Goal: Transaction & Acquisition: Purchase product/service

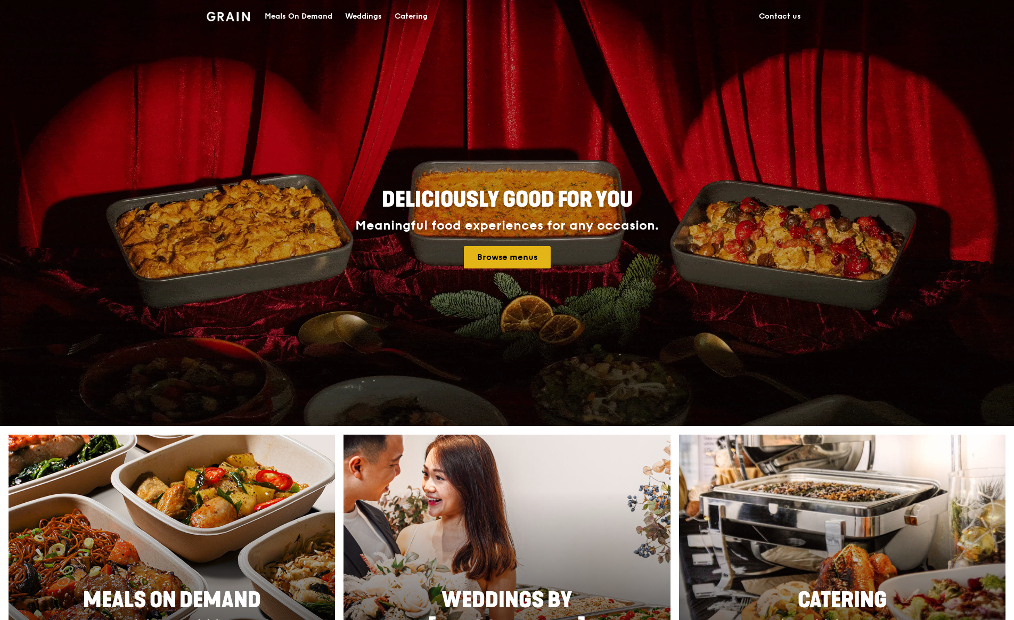
click at [525, 260] on link "Browse menus" at bounding box center [507, 257] width 87 height 22
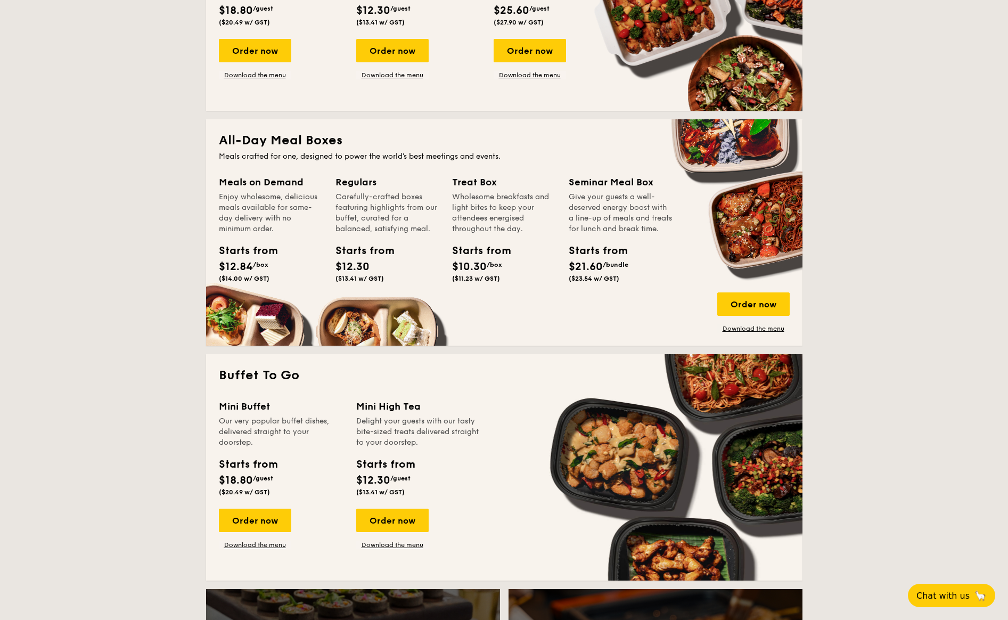
scroll to position [479, 0]
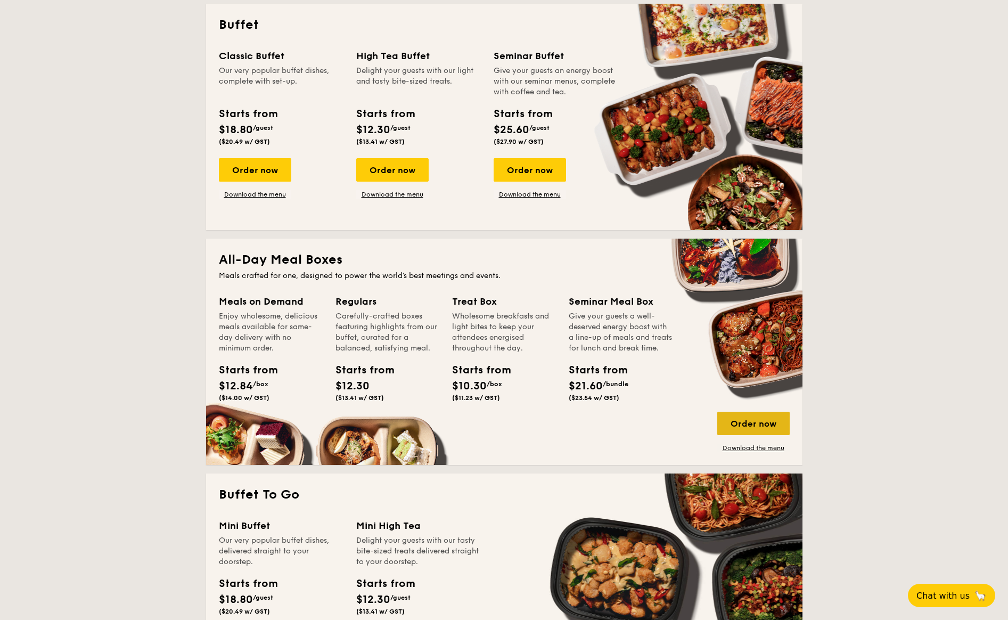
click at [738, 420] on div "Order now" at bounding box center [753, 423] width 72 height 23
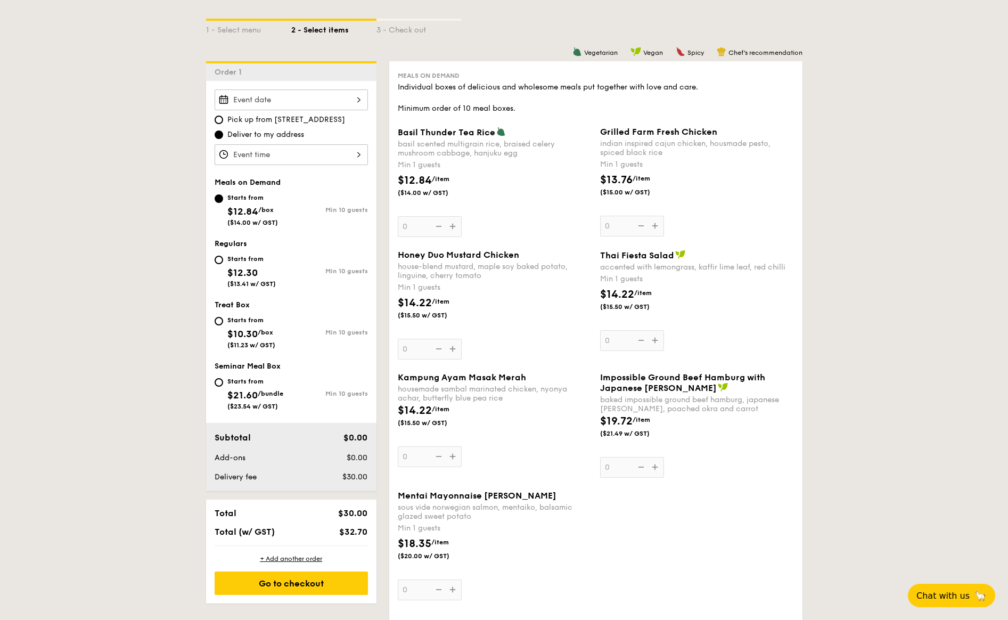
scroll to position [241, 0]
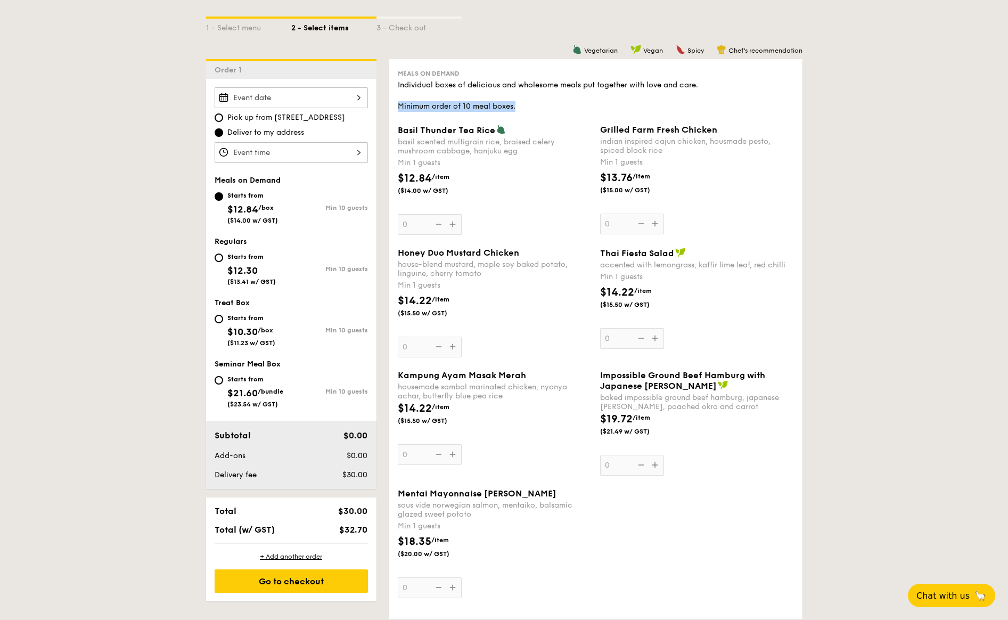
drag, startPoint x: 397, startPoint y: 105, endPoint x: 530, endPoint y: 108, distance: 133.6
click at [530, 108] on div "Meals on Demand Individual boxes of delicious and wholesome meals put together …" at bounding box center [595, 339] width 413 height 560
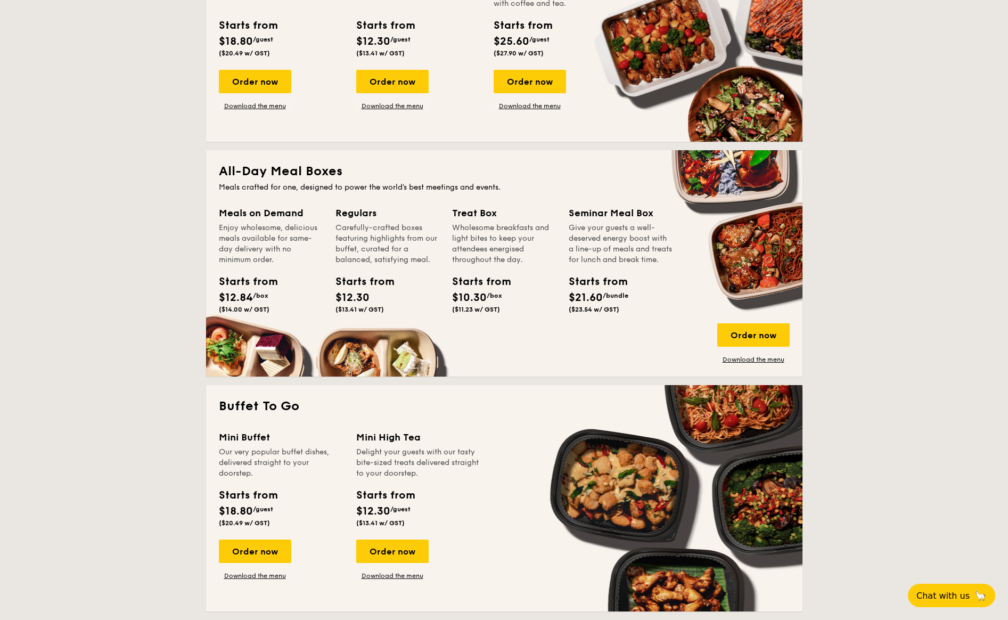
scroll to position [578, 0]
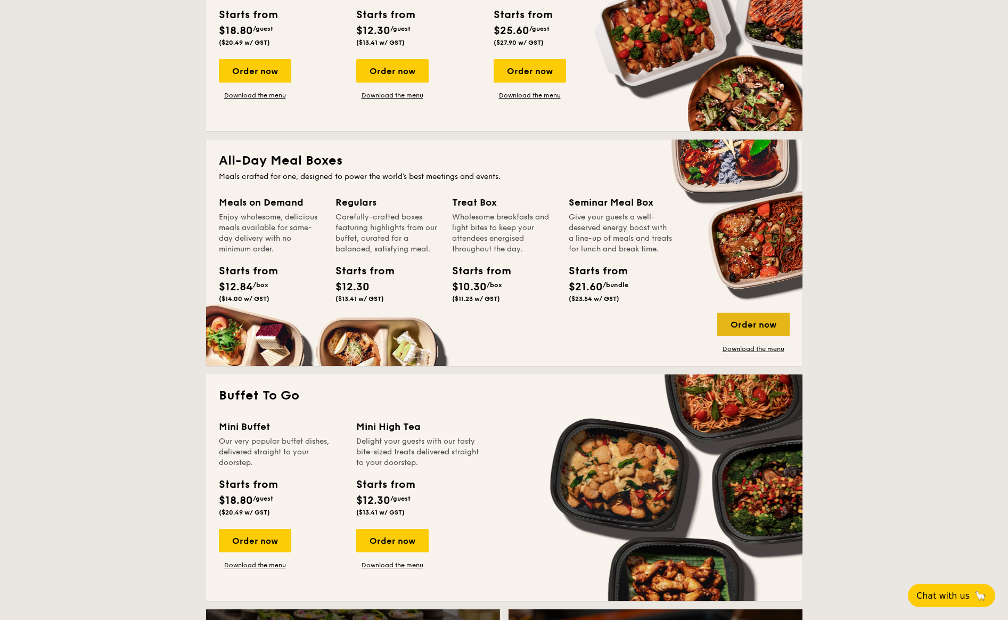
click at [746, 331] on div "Order now" at bounding box center [753, 324] width 72 height 23
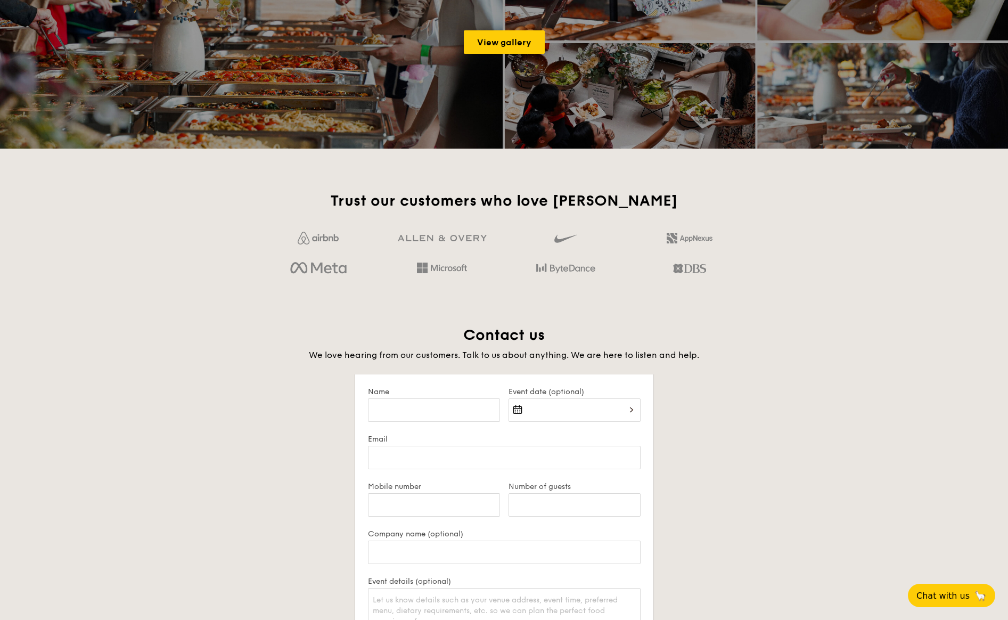
scroll to position [1742, 0]
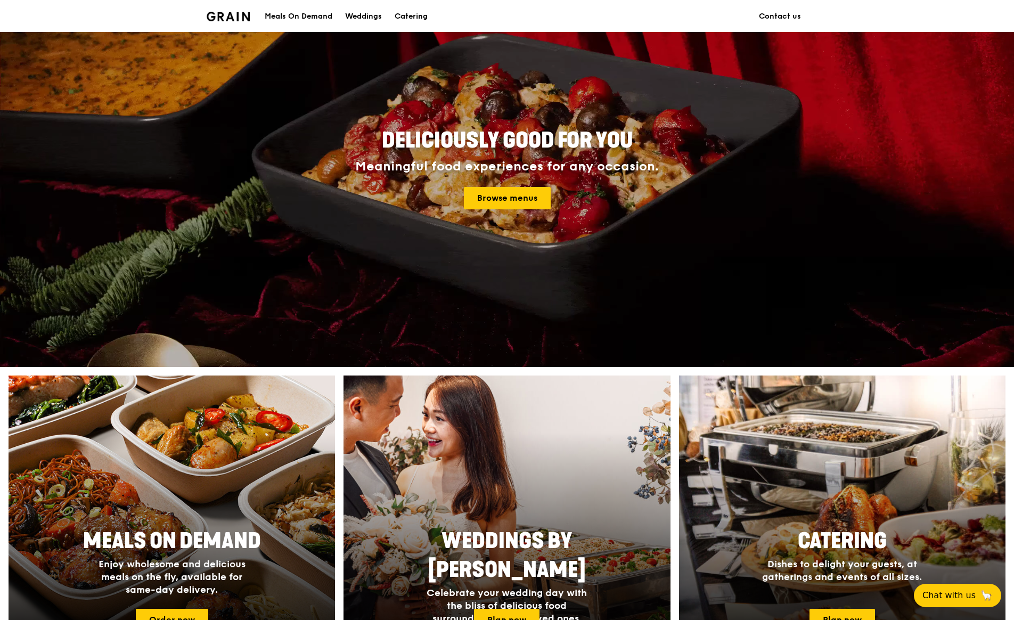
scroll to position [160, 0]
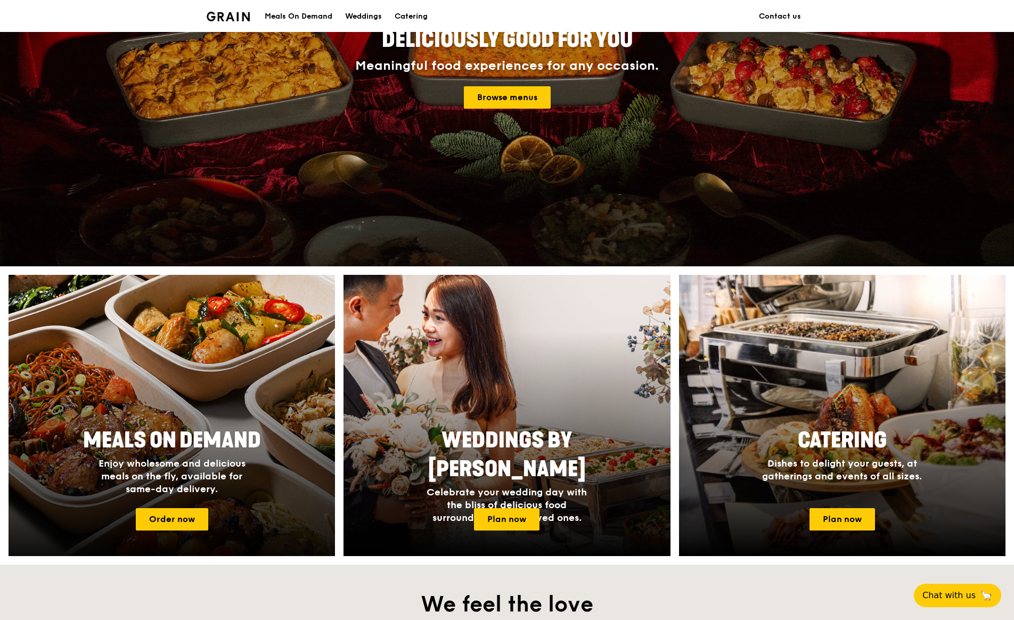
click at [249, 422] on div "Meals On Demand Enjoy wholesome and delicious meals on the fly, available for s…" at bounding box center [171, 461] width 213 height 78
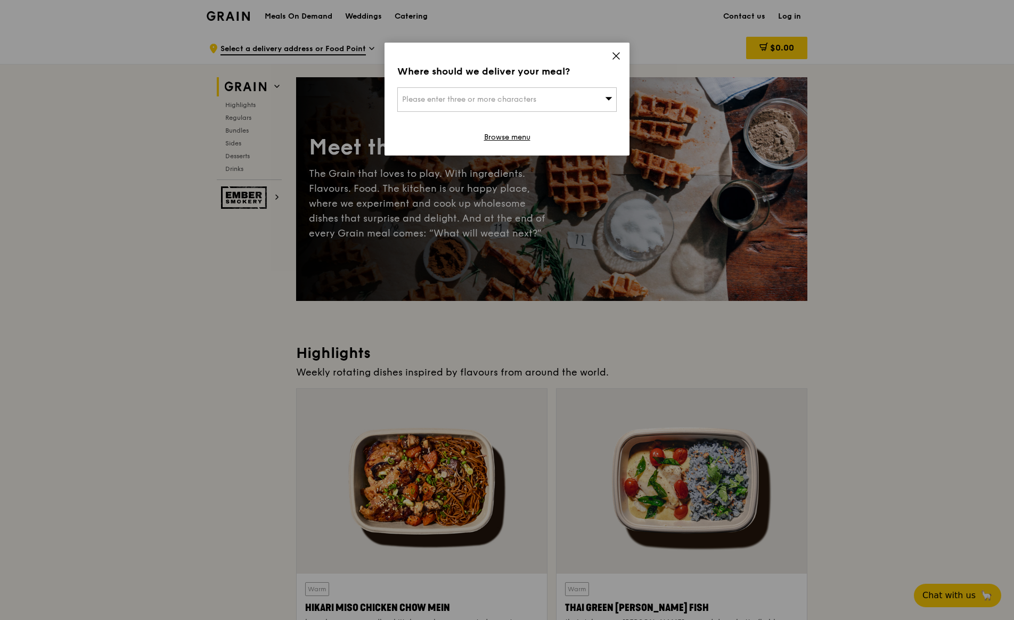
click at [611, 59] on icon at bounding box center [616, 56] width 10 height 10
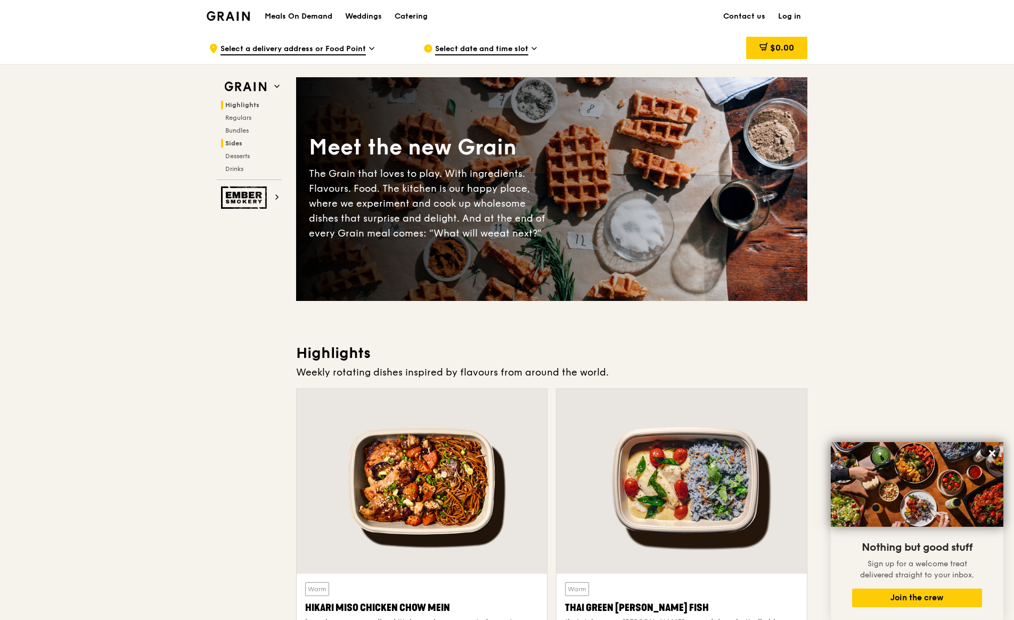
click at [237, 143] on span "Sides" at bounding box center [233, 142] width 17 height 7
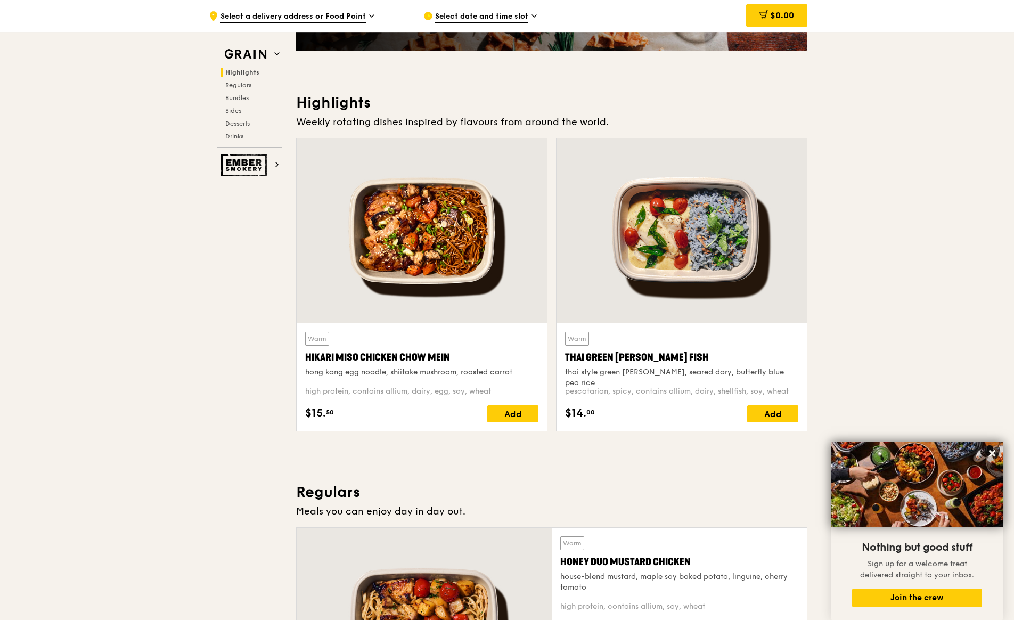
scroll to position [266, 0]
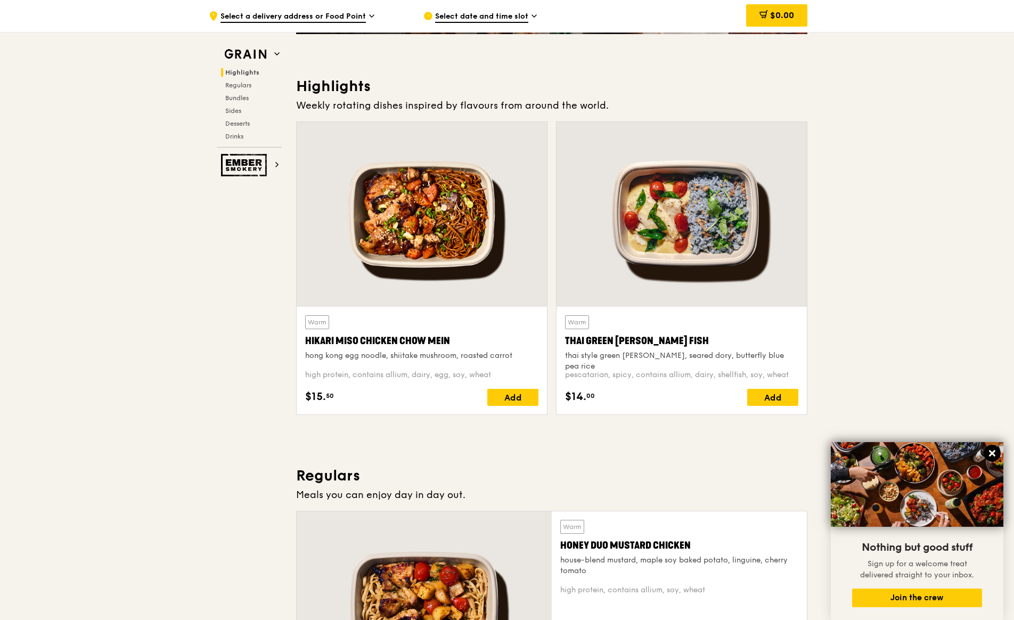
click at [990, 449] on icon at bounding box center [992, 453] width 10 height 10
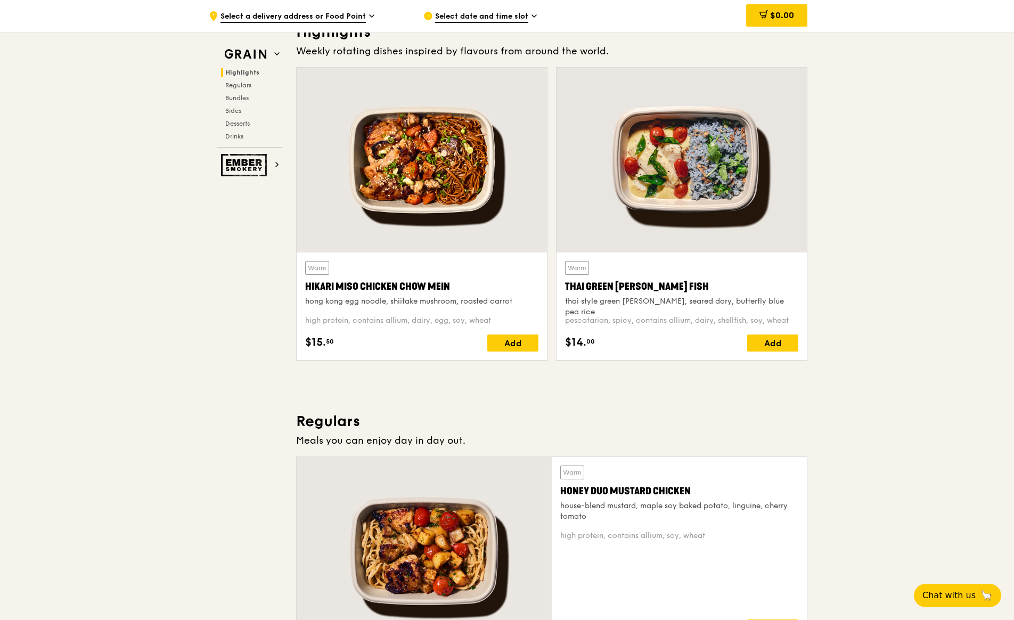
scroll to position [213, 0]
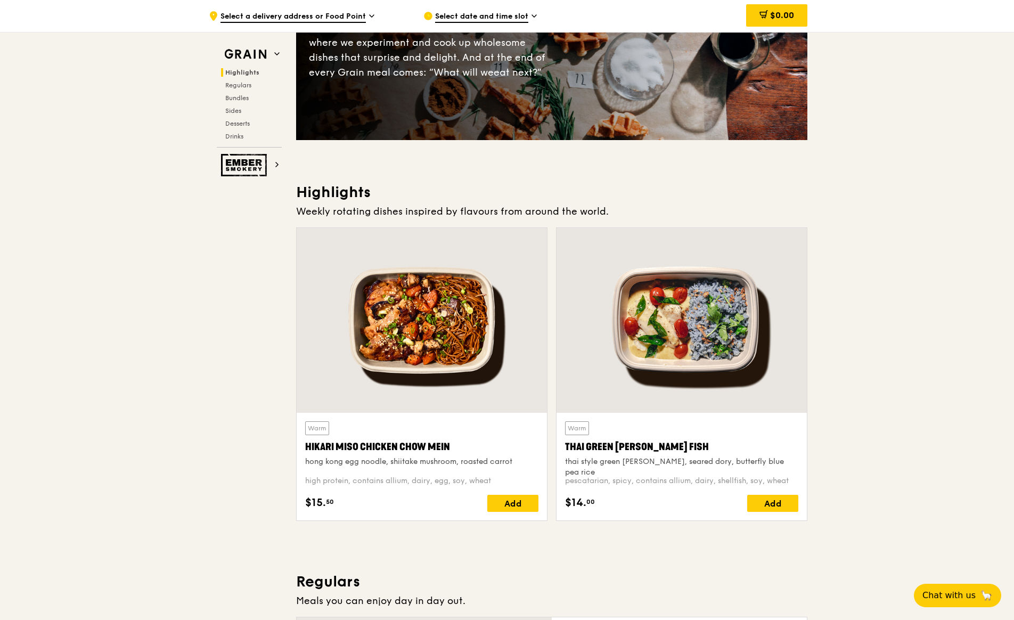
scroll to position [160, 0]
drag, startPoint x: 930, startPoint y: 191, endPoint x: 924, endPoint y: 190, distance: 6.0
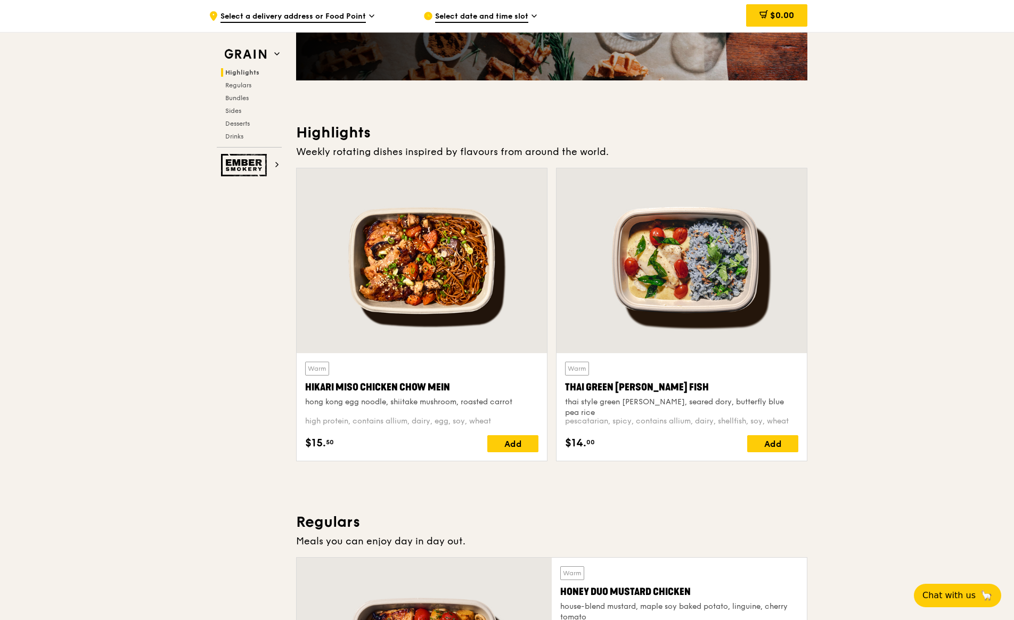
scroll to position [213, 0]
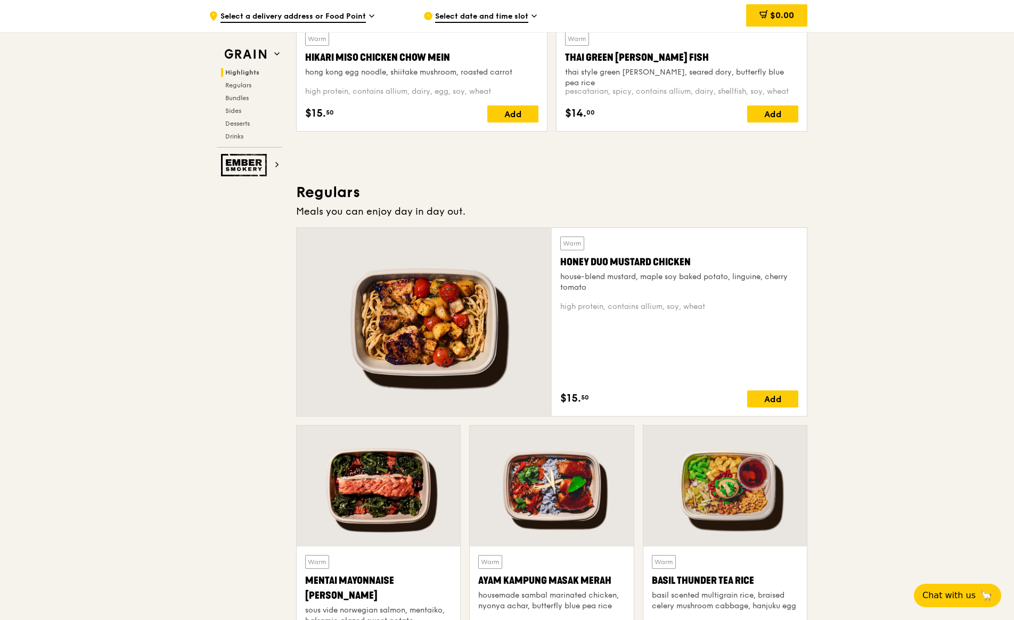
scroll to position [639, 0]
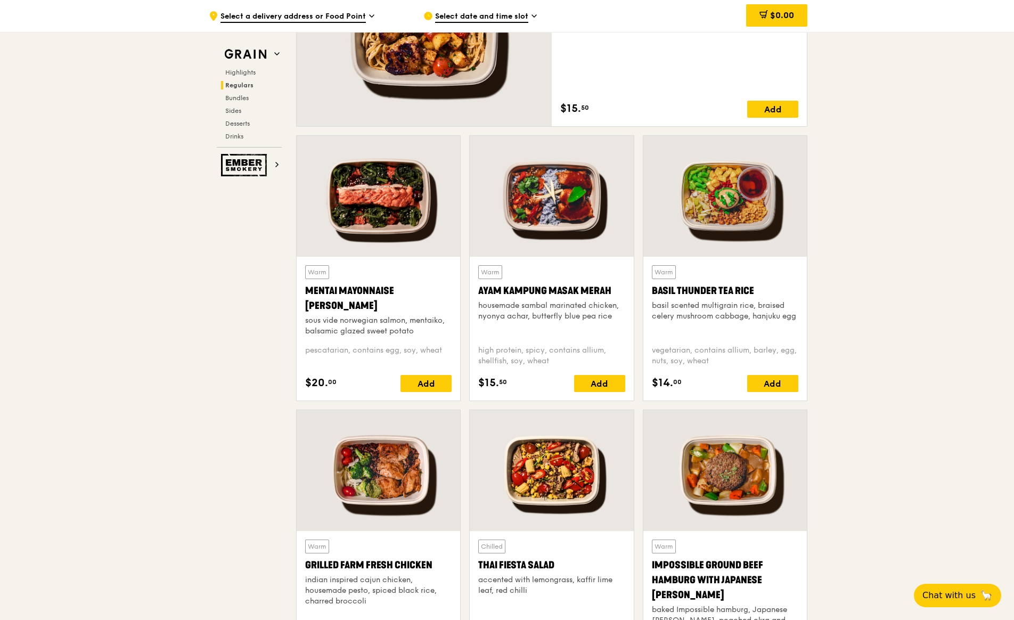
scroll to position [905, 0]
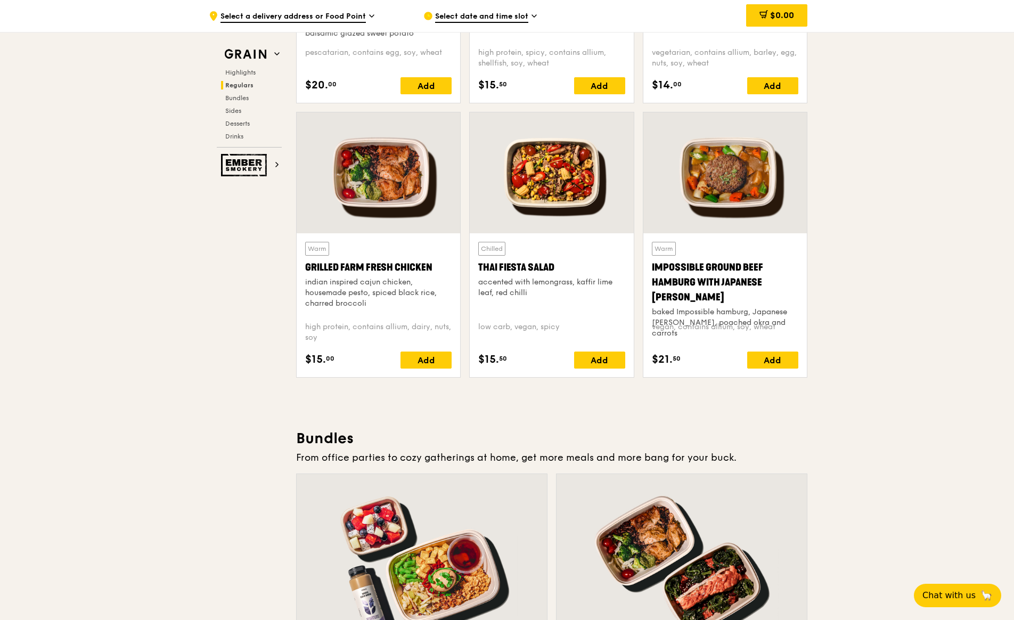
scroll to position [1118, 0]
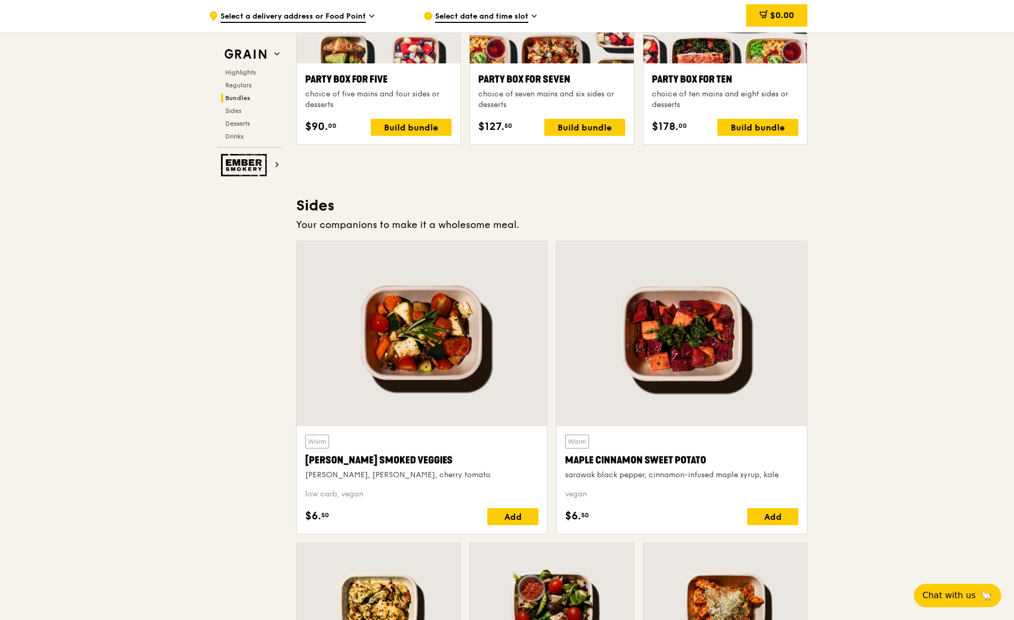
scroll to position [2183, 0]
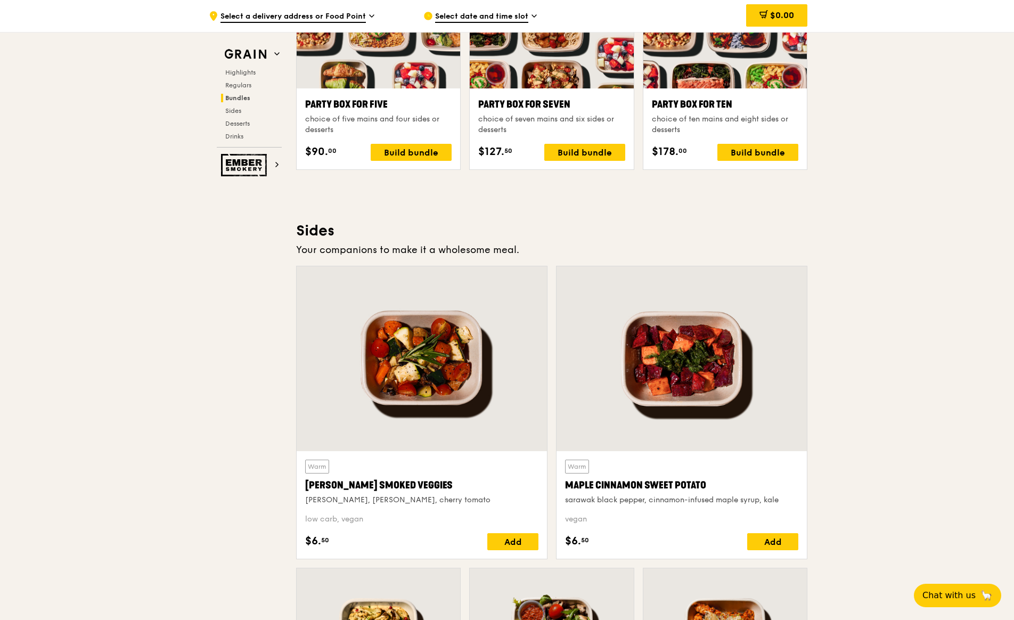
click at [962, 357] on div ".cls-1 { fill: none; stroke: #fff; stroke-linecap: round; stroke-linejoin: roun…" at bounding box center [507, 91] width 1014 height 4485
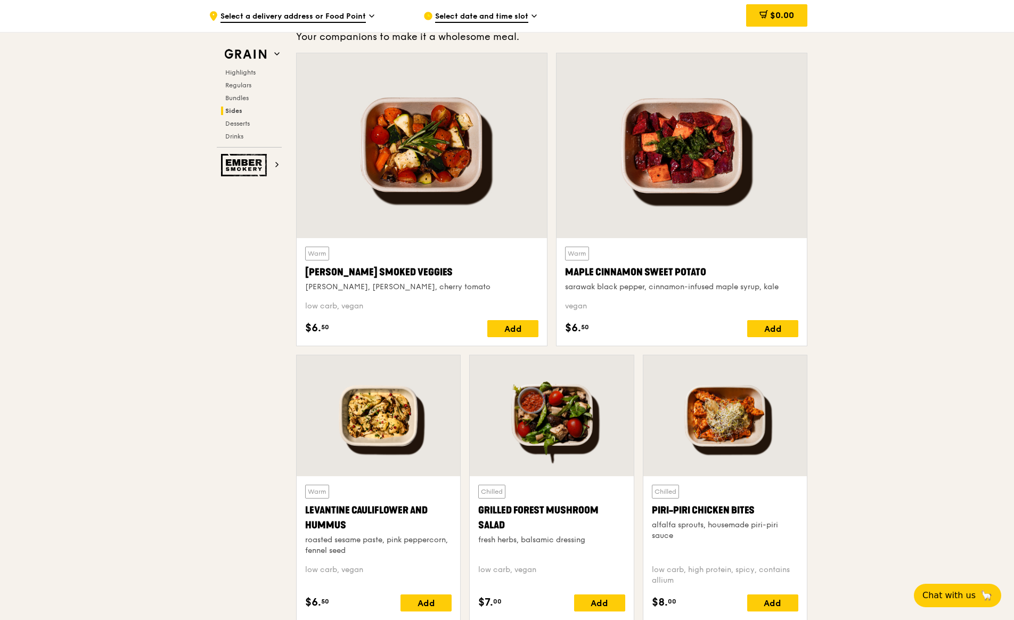
scroll to position [2555, 0]
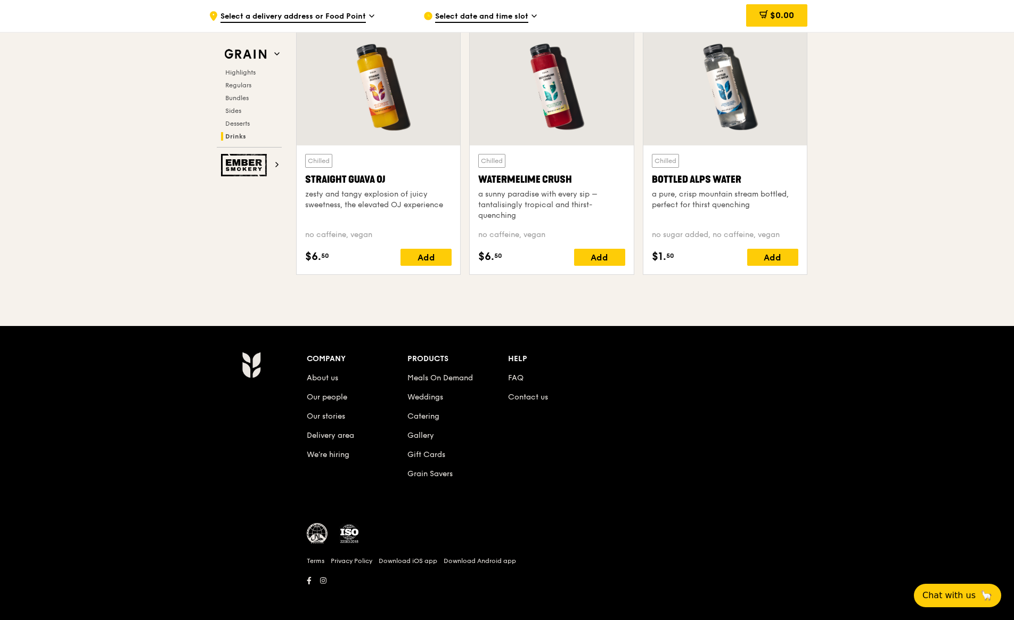
scroll to position [4236, 0]
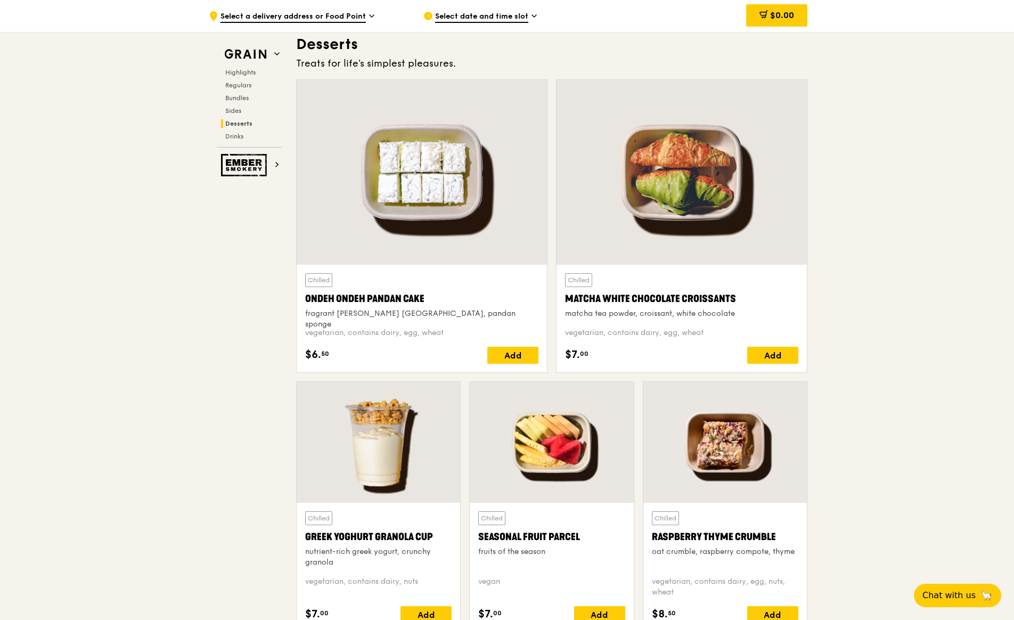
scroll to position [2958, 0]
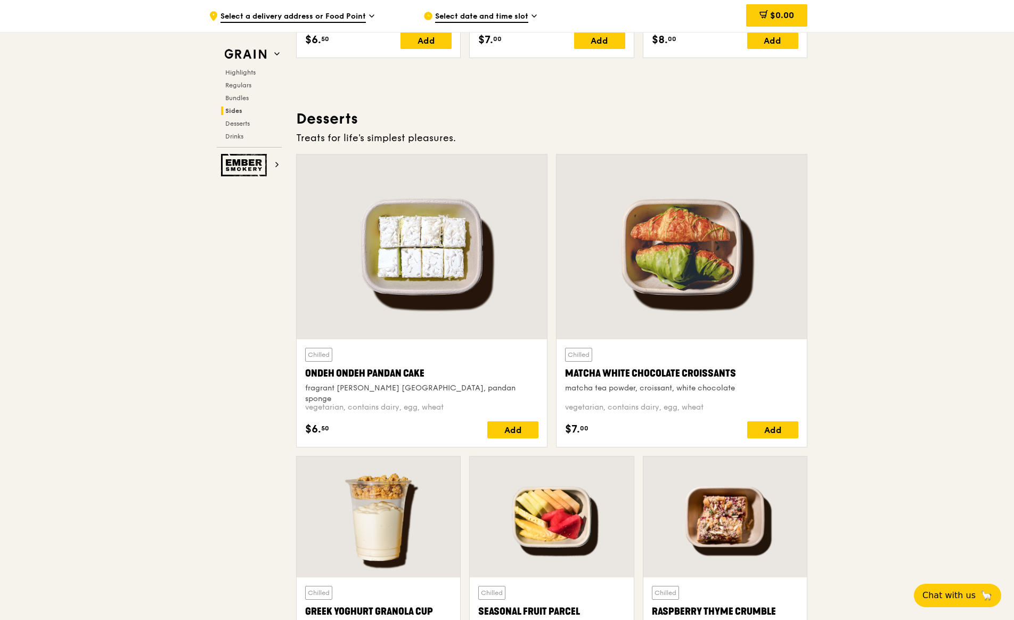
drag, startPoint x: 1011, startPoint y: 412, endPoint x: 1021, endPoint y: 277, distance: 134.5
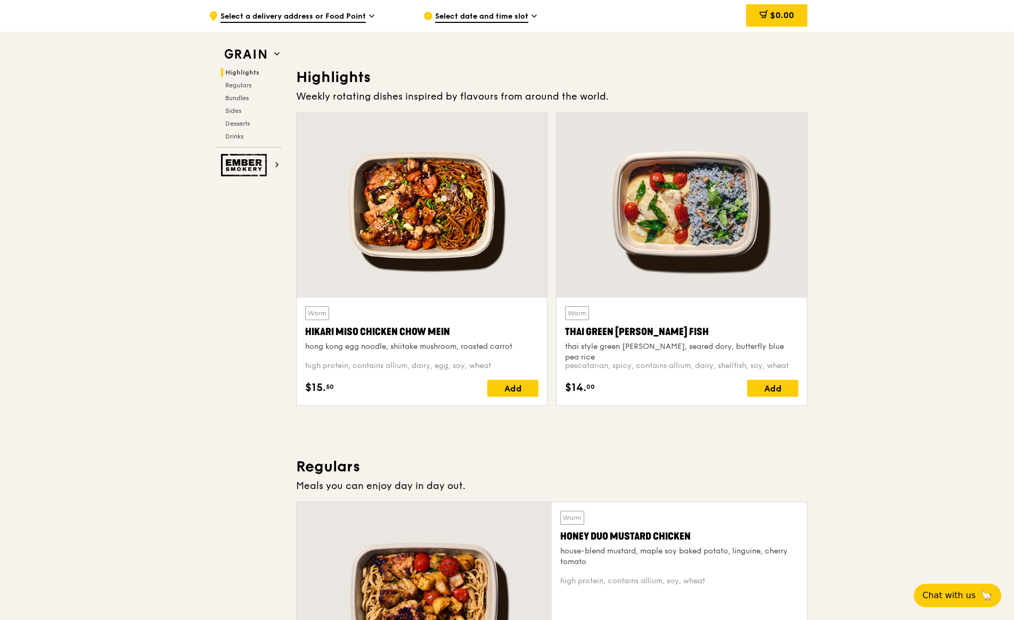
scroll to position [267, 0]
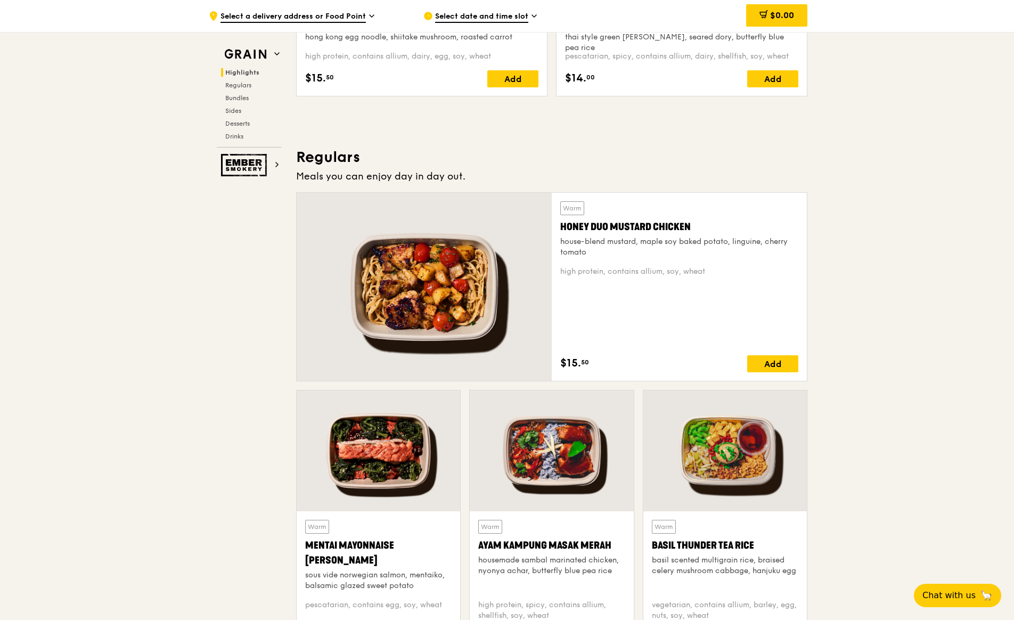
scroll to position [587, 0]
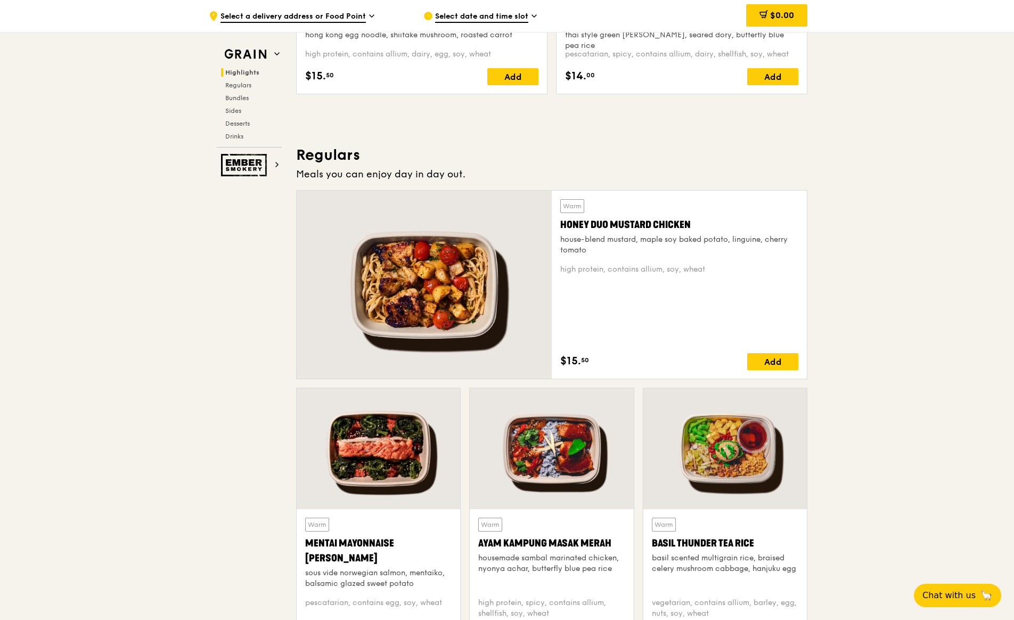
click at [684, 327] on div "Warm Honey Duo Mustard Chicken house-blend mustard, maple soy baked potato, lin…" at bounding box center [679, 284] width 238 height 171
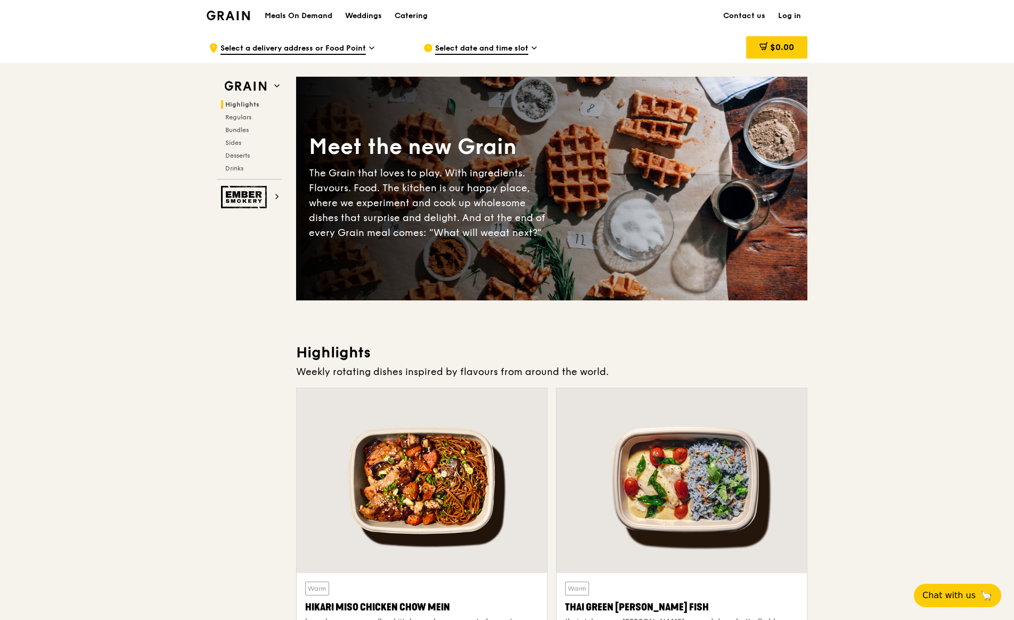
scroll to position [0, 0]
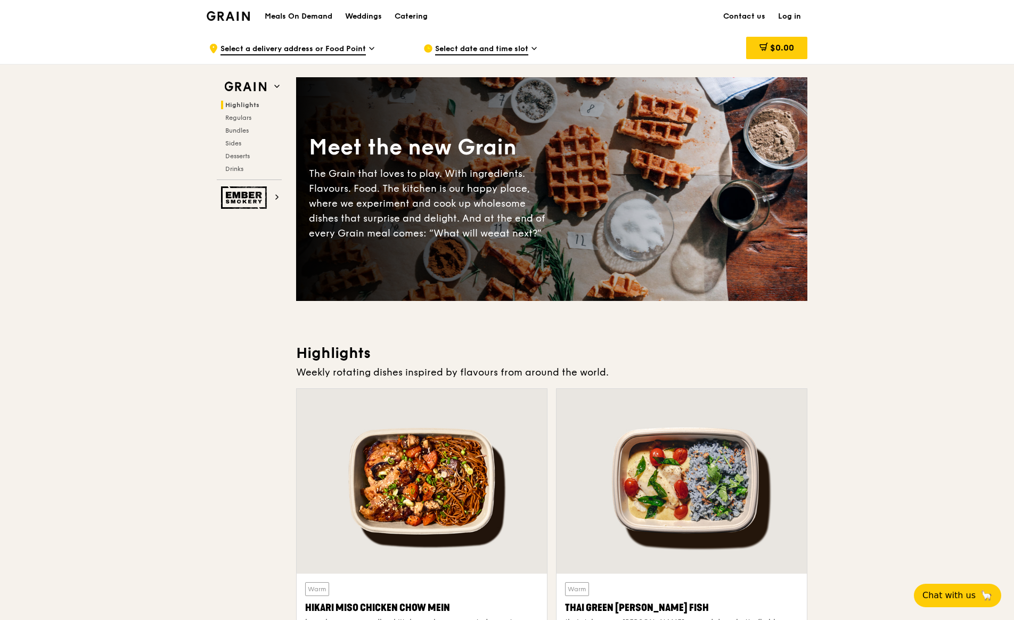
click at [507, 567] on div at bounding box center [422, 481] width 250 height 185
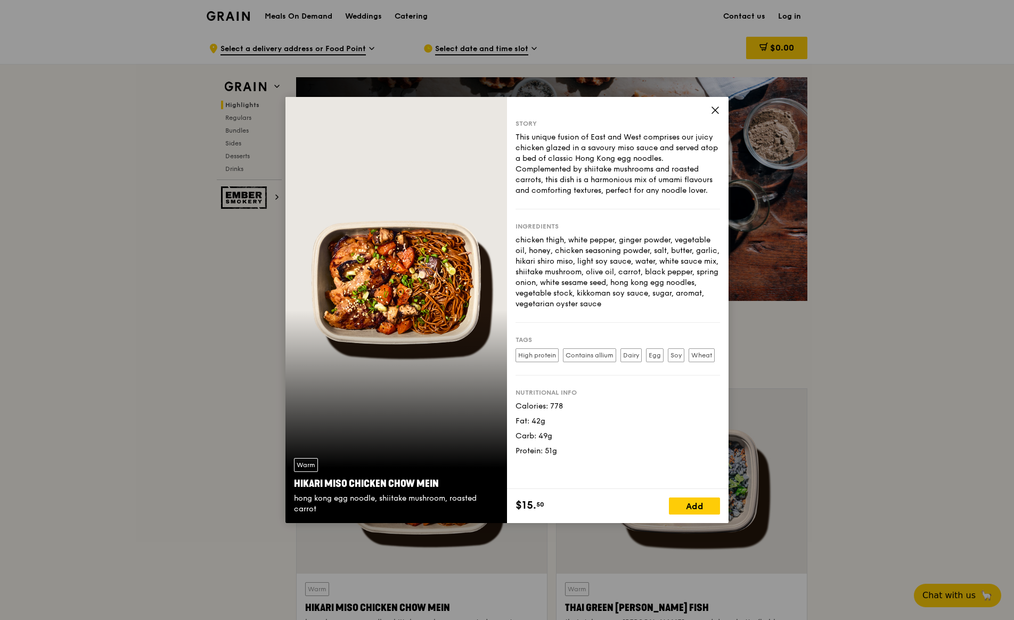
click at [711, 105] on div "Story This unique fusion of East and West comprises our juicy chicken glazed in…" at bounding box center [617, 310] width 221 height 426
click at [719, 108] on icon at bounding box center [715, 110] width 10 height 10
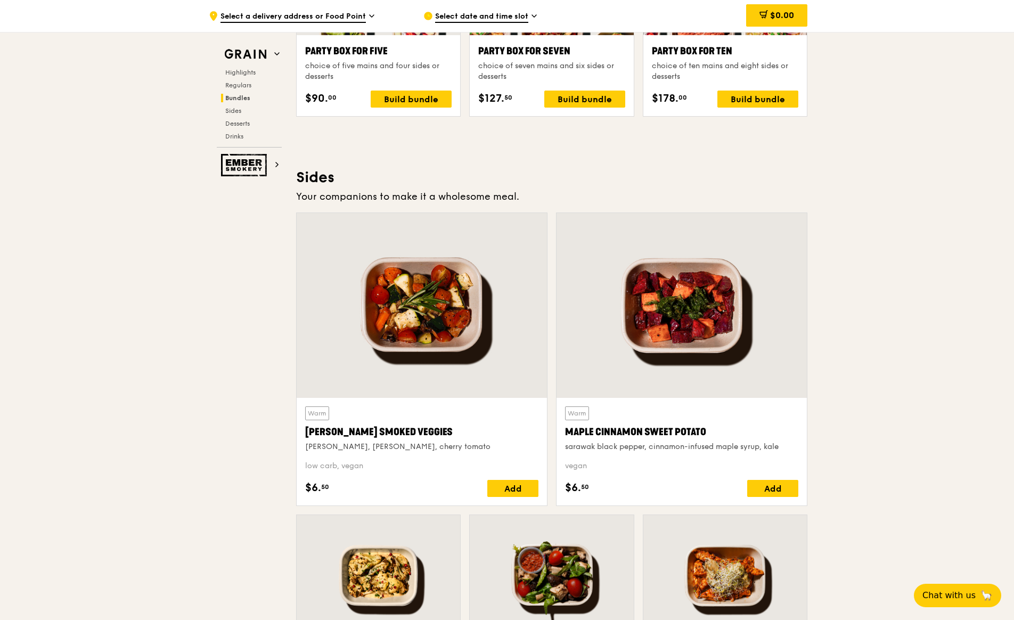
scroll to position [2289, 0]
